Goal: Check status: Check status

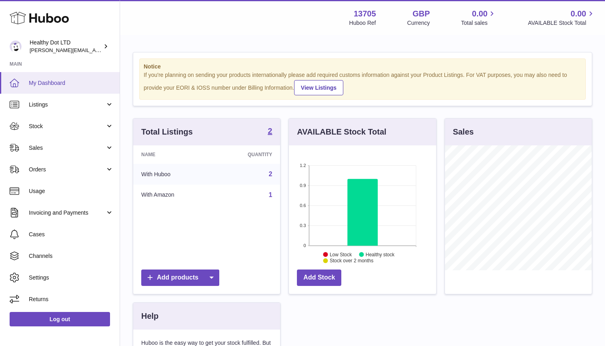
scroll to position [125, 147]
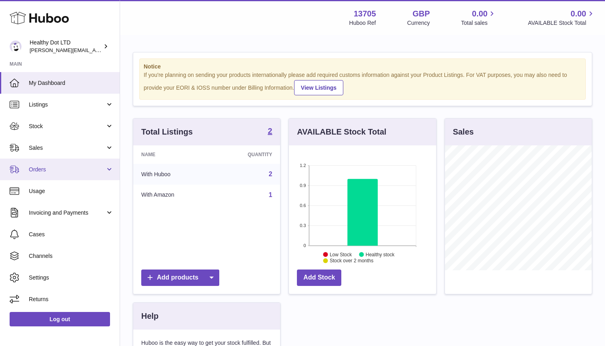
click at [61, 169] on span "Orders" at bounding box center [67, 170] width 76 height 8
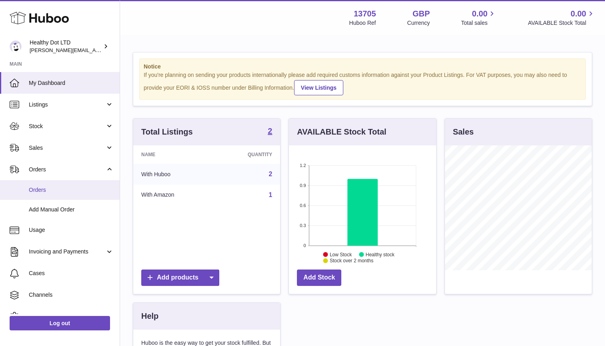
click at [53, 193] on link "Orders" at bounding box center [60, 190] width 120 height 20
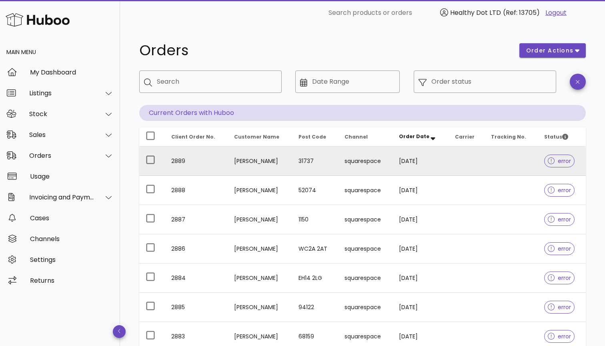
click at [472, 159] on td at bounding box center [467, 161] width 36 height 29
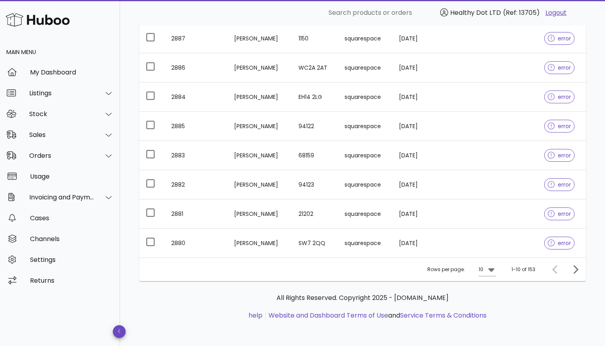
scroll to position [181, 0]
click at [577, 271] on icon "Next page" at bounding box center [576, 269] width 5 height 8
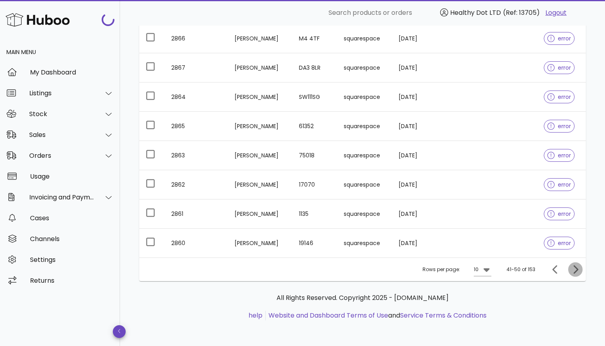
click at [577, 271] on icon "Next page" at bounding box center [576, 269] width 5 height 8
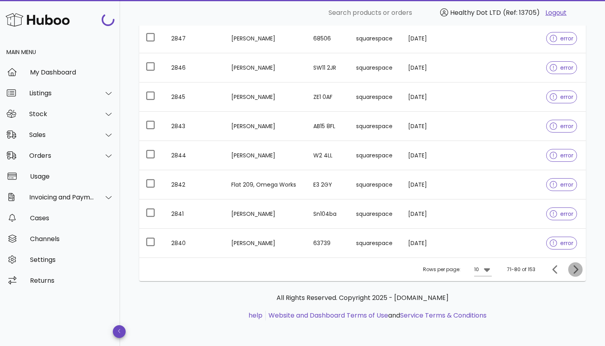
click at [577, 271] on icon "Next page" at bounding box center [576, 269] width 5 height 8
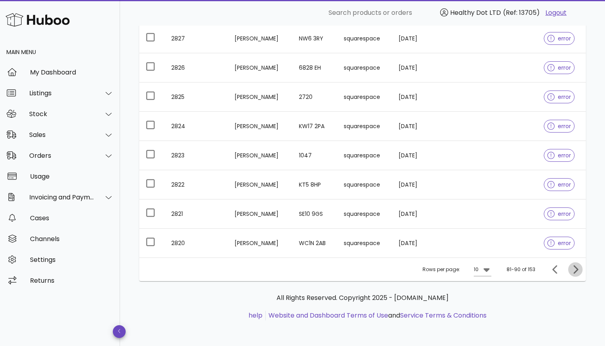
click at [577, 271] on icon "Next page" at bounding box center [576, 269] width 5 height 8
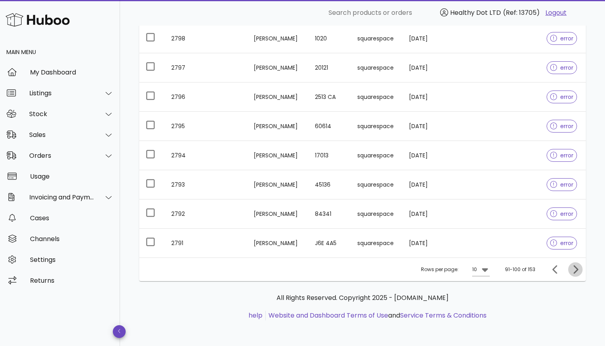
click at [577, 271] on icon "Next page" at bounding box center [576, 269] width 5 height 8
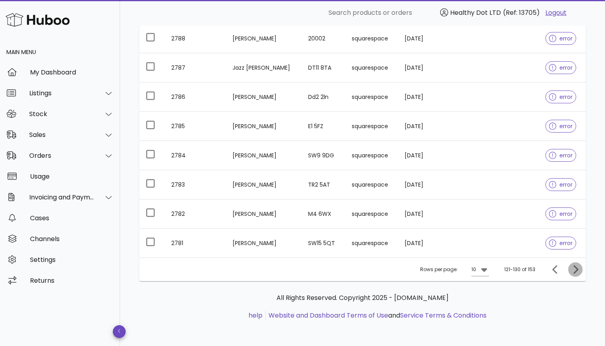
click at [577, 271] on icon "Next page" at bounding box center [576, 269] width 5 height 8
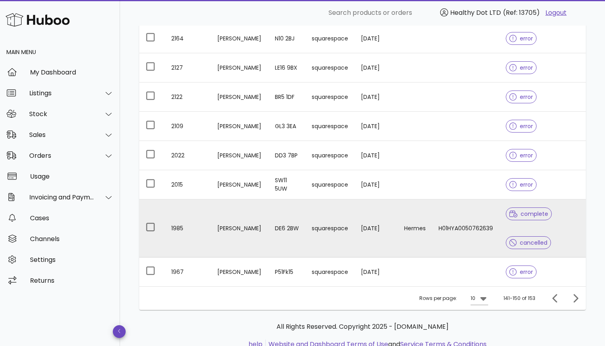
click at [358, 225] on td "29/07/2025" at bounding box center [376, 228] width 43 height 58
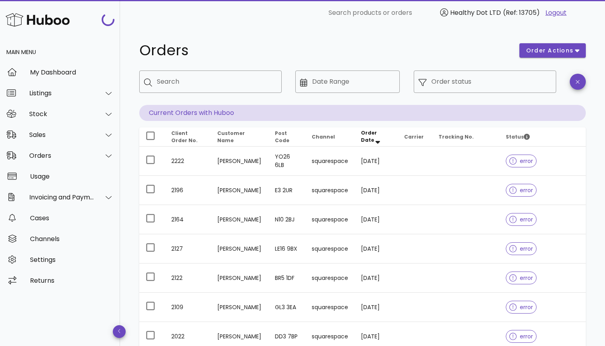
scroll to position [181, 0]
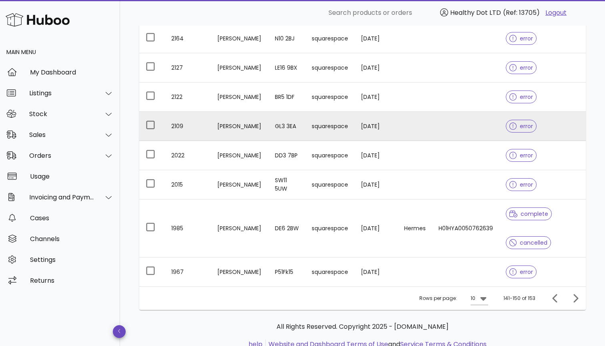
click at [329, 128] on td "squarespace" at bounding box center [330, 126] width 49 height 29
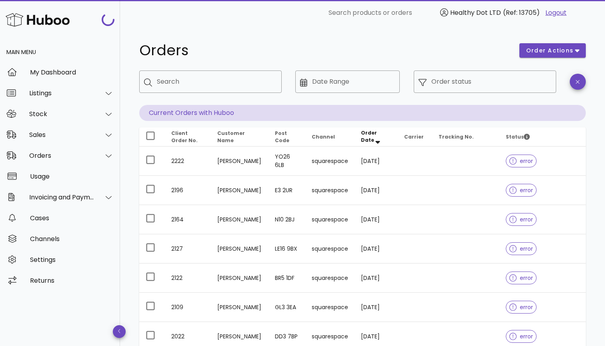
scroll to position [181, 0]
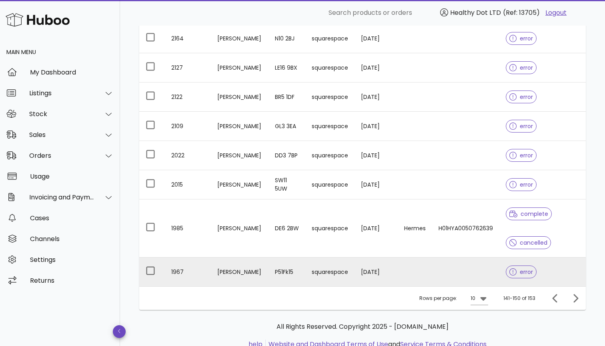
click at [427, 269] on td at bounding box center [415, 271] width 34 height 29
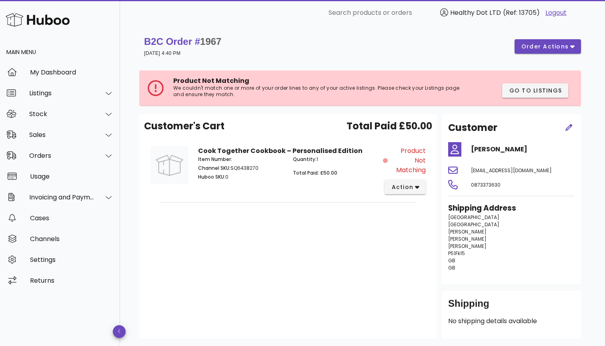
scroll to position [181, 0]
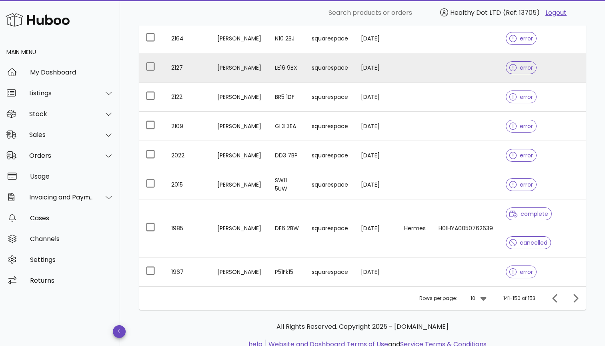
click at [340, 72] on td "squarespace" at bounding box center [330, 67] width 49 height 29
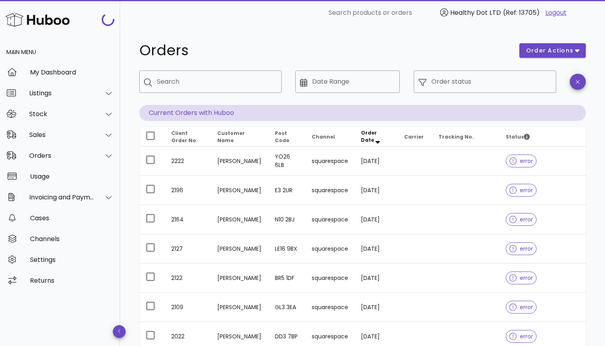
scroll to position [181, 0]
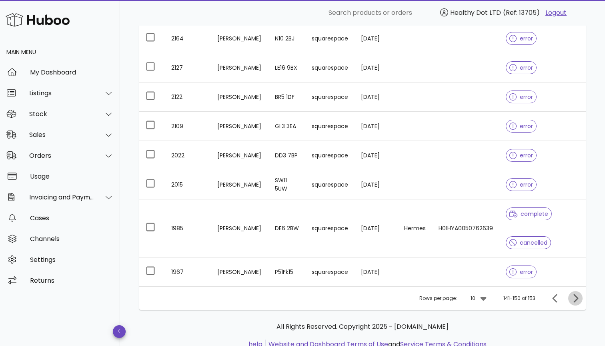
click at [573, 302] on icon "Next page" at bounding box center [576, 299] width 10 height 10
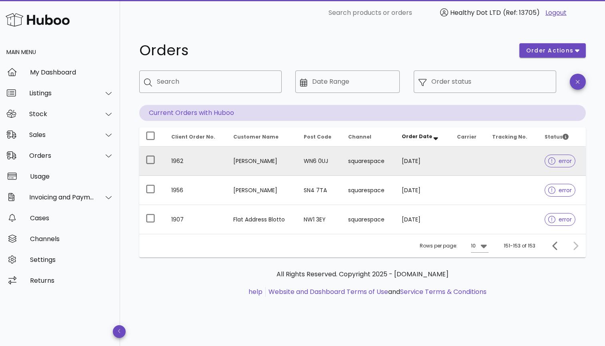
click at [333, 167] on td "WN6 0UJ" at bounding box center [320, 161] width 44 height 29
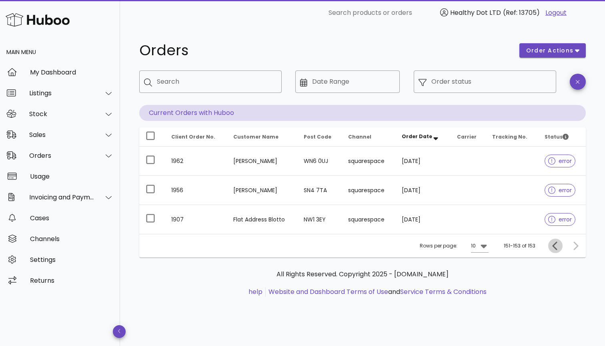
click at [551, 247] on icon "Previous page" at bounding box center [556, 246] width 10 height 10
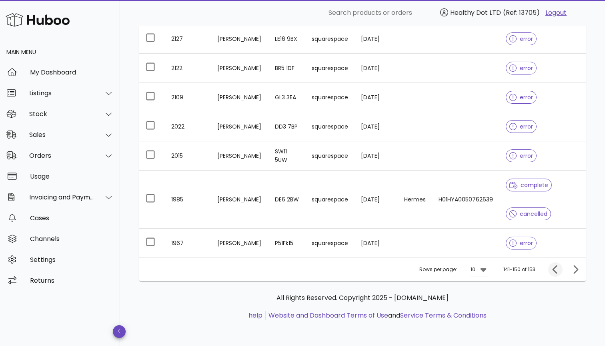
click at [555, 267] on icon "Previous page" at bounding box center [555, 269] width 5 height 8
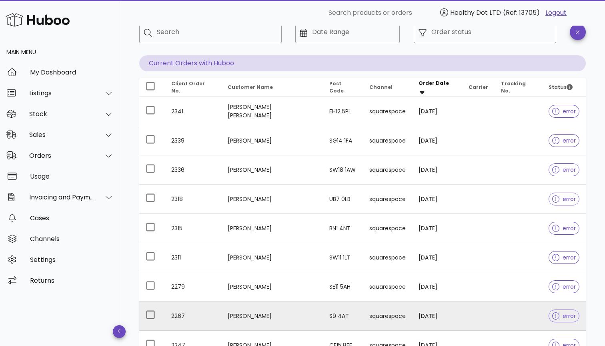
scroll to position [44, 0]
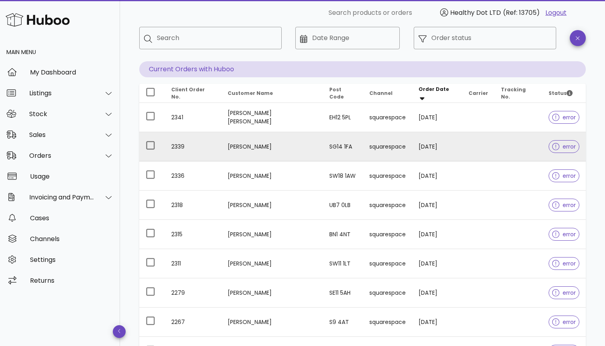
click at [384, 155] on td "squarespace" at bounding box center [387, 146] width 49 height 29
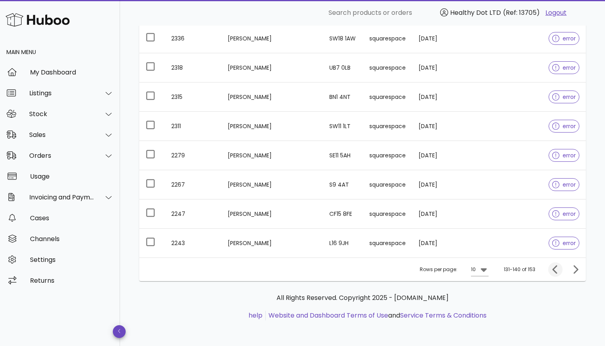
scroll to position [181, 0]
click at [556, 270] on icon "Previous page" at bounding box center [556, 270] width 10 height 10
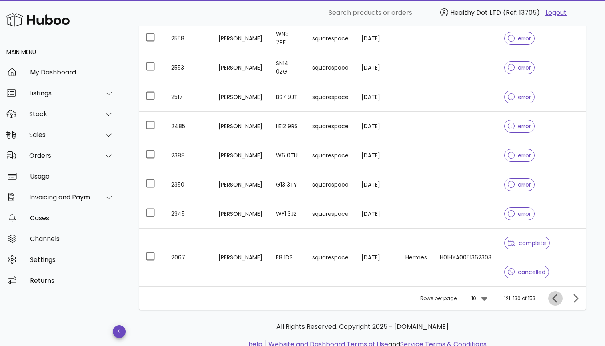
click at [556, 270] on div "Client Order No. Customer Name Post Code Channel Order Date Carrier Tracking No…" at bounding box center [362, 128] width 447 height 364
click at [556, 303] on button "Previous page" at bounding box center [556, 298] width 14 height 14
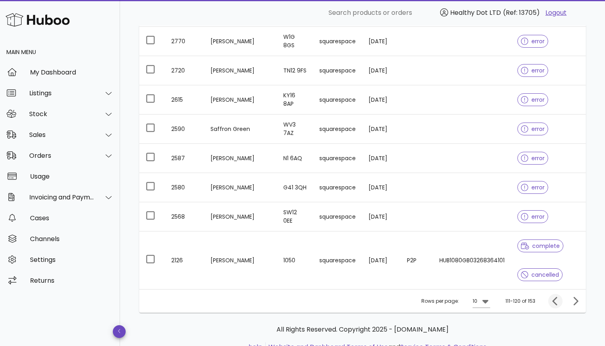
click at [556, 301] on icon "Previous page" at bounding box center [555, 301] width 5 height 8
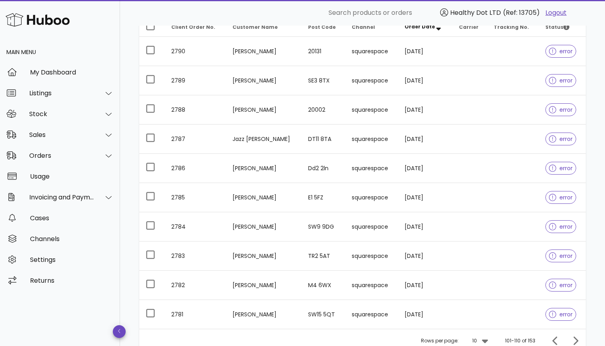
scroll to position [91, 0]
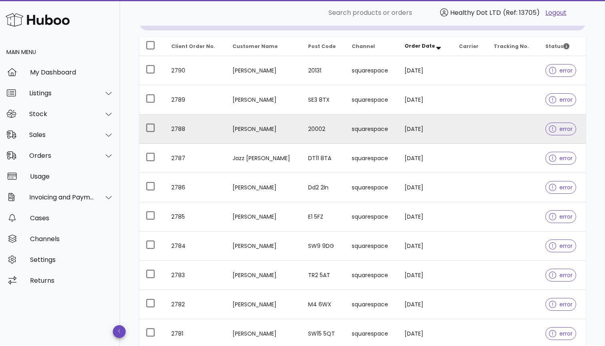
click at [448, 131] on td "16/09/2025" at bounding box center [425, 129] width 54 height 29
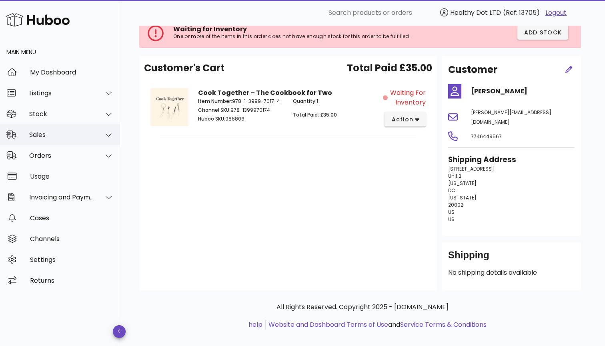
scroll to position [51, 0]
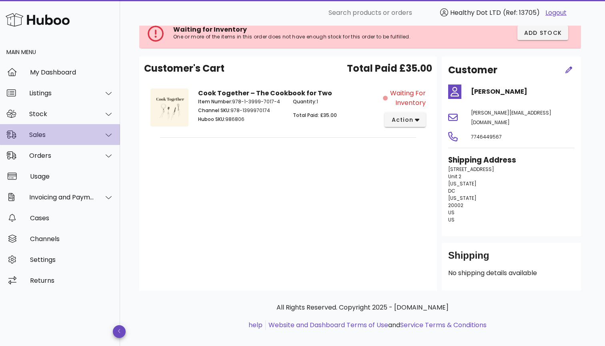
click at [58, 137] on div "Sales" at bounding box center [61, 135] width 65 height 8
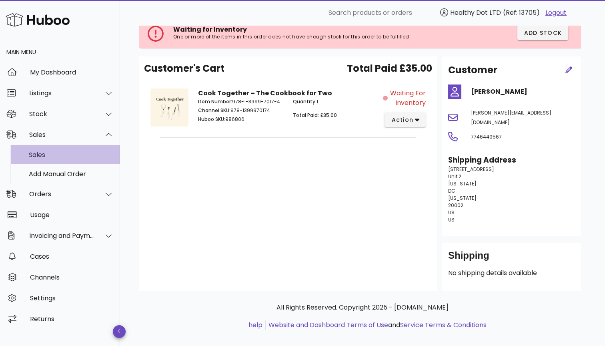
click at [58, 153] on div "Sales" at bounding box center [71, 155] width 85 height 8
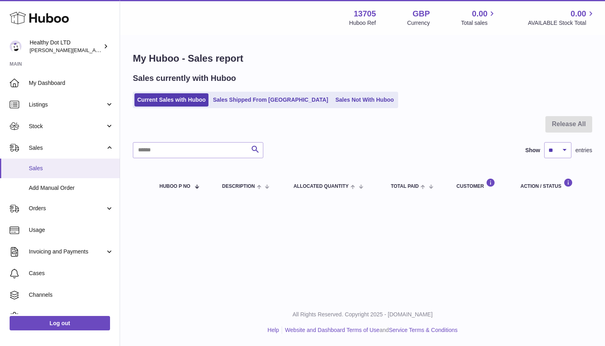
click at [85, 159] on link "Sales" at bounding box center [60, 169] width 120 height 20
click at [80, 106] on span "Listings" at bounding box center [67, 105] width 76 height 8
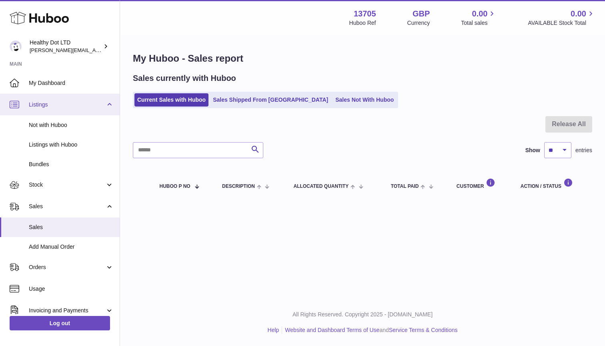
click at [69, 96] on link "Listings" at bounding box center [60, 105] width 120 height 22
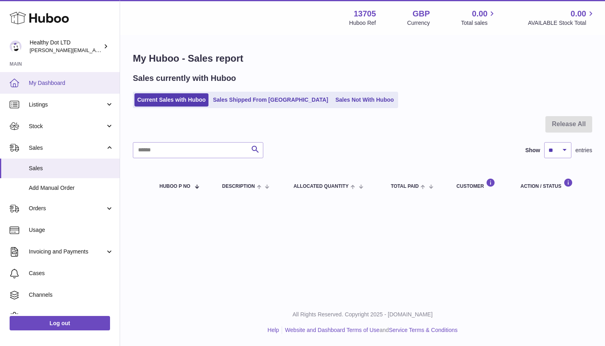
click at [71, 80] on span "My Dashboard" at bounding box center [71, 83] width 85 height 8
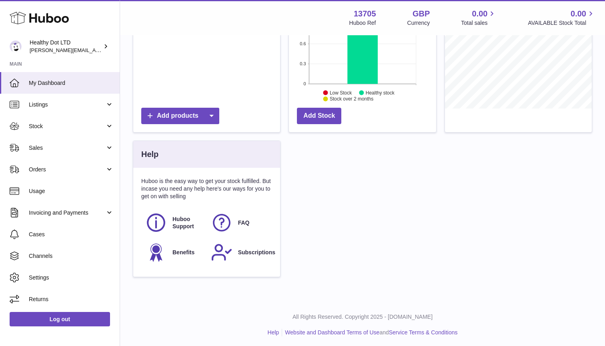
scroll to position [161, 0]
